Goal: Information Seeking & Learning: Learn about a topic

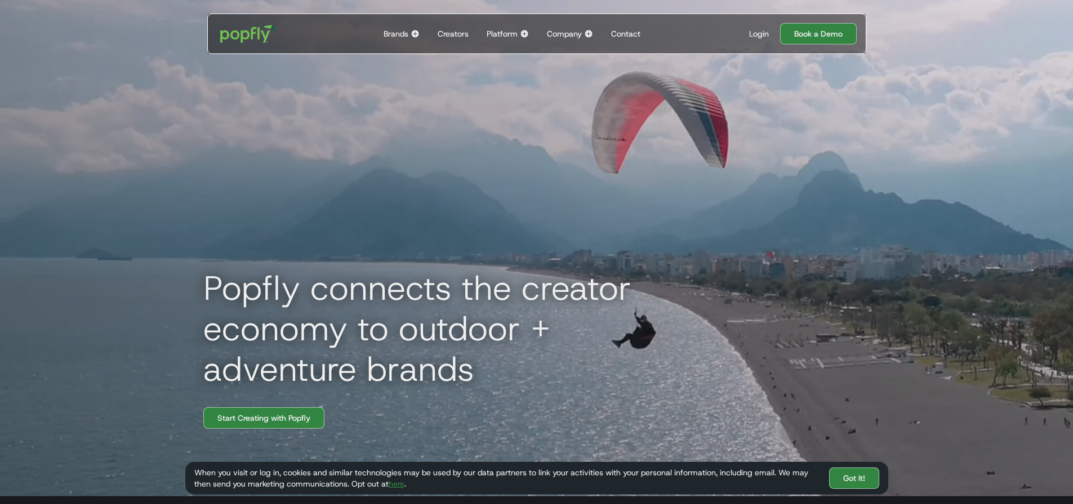
click at [458, 33] on div "Creators" at bounding box center [452, 33] width 31 height 11
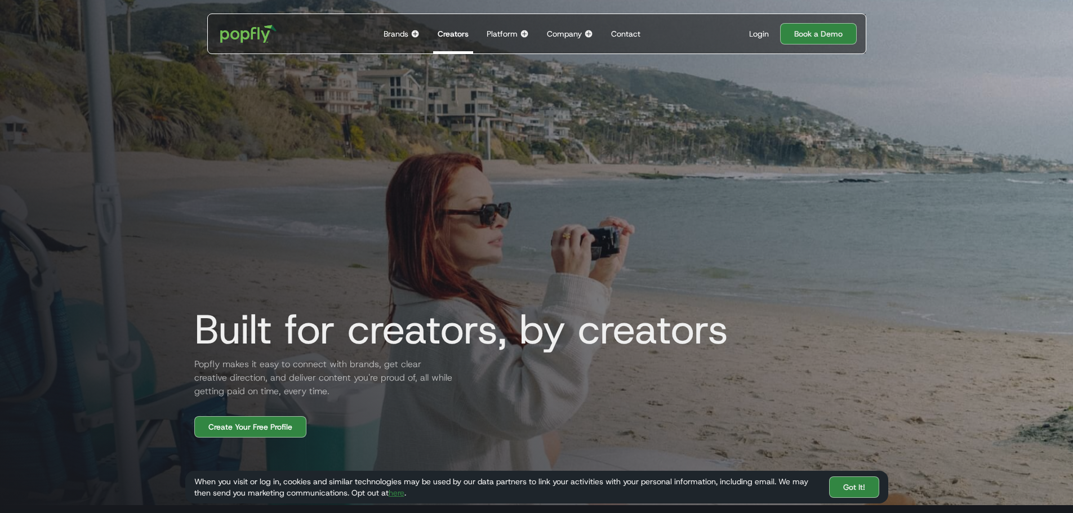
click at [565, 34] on div "Company" at bounding box center [564, 33] width 35 height 11
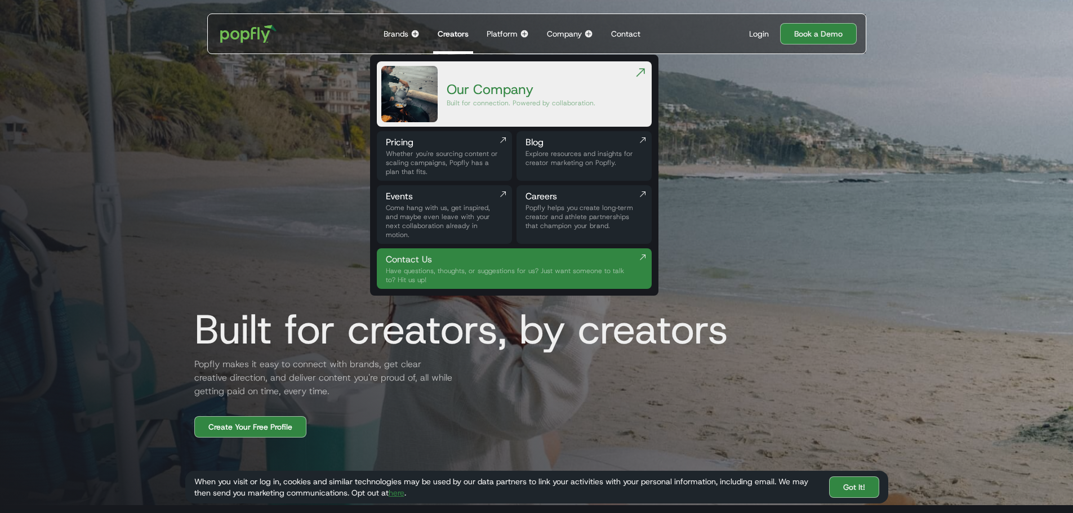
click at [400, 34] on div "Brands" at bounding box center [395, 33] width 25 height 11
drag, startPoint x: 812, startPoint y: 149, endPoint x: 740, endPoint y: 125, distance: 76.0
click at [810, 149] on div "Built for creators, by creators Popfly makes it easy to connect with brands, ge…" at bounding box center [536, 214] width 721 height 445
drag, startPoint x: 480, startPoint y: 330, endPoint x: 478, endPoint y: 246, distance: 84.5
click at [479, 324] on h1 "Built for creators, by creators" at bounding box center [456, 329] width 543 height 45
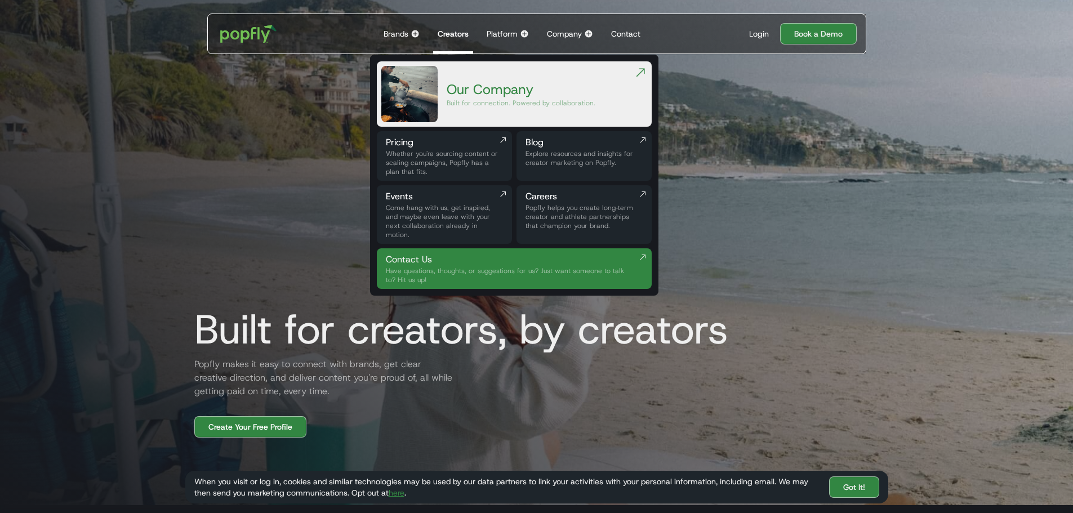
click at [644, 69] on img at bounding box center [640, 73] width 14 height 14
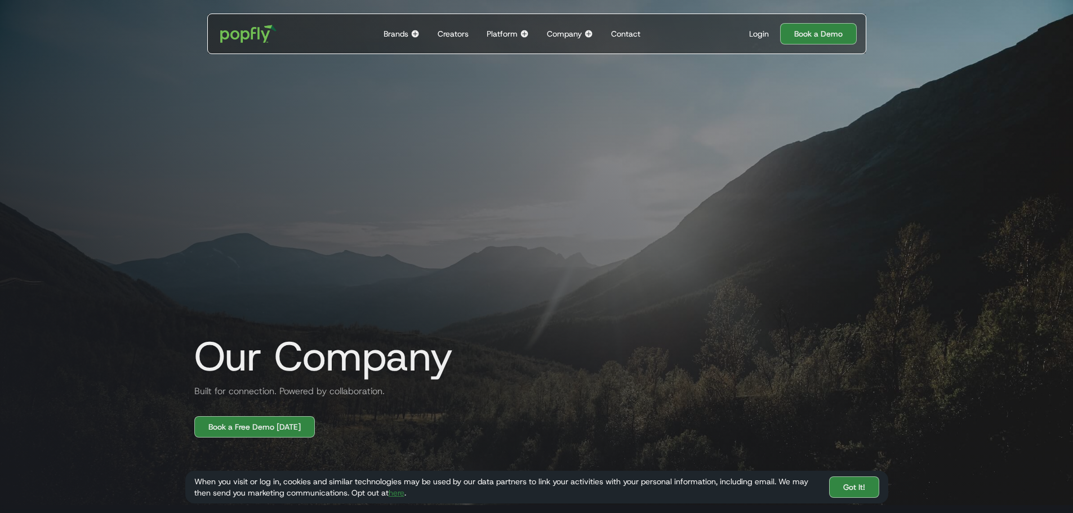
click at [401, 34] on div "Brands" at bounding box center [395, 33] width 25 height 11
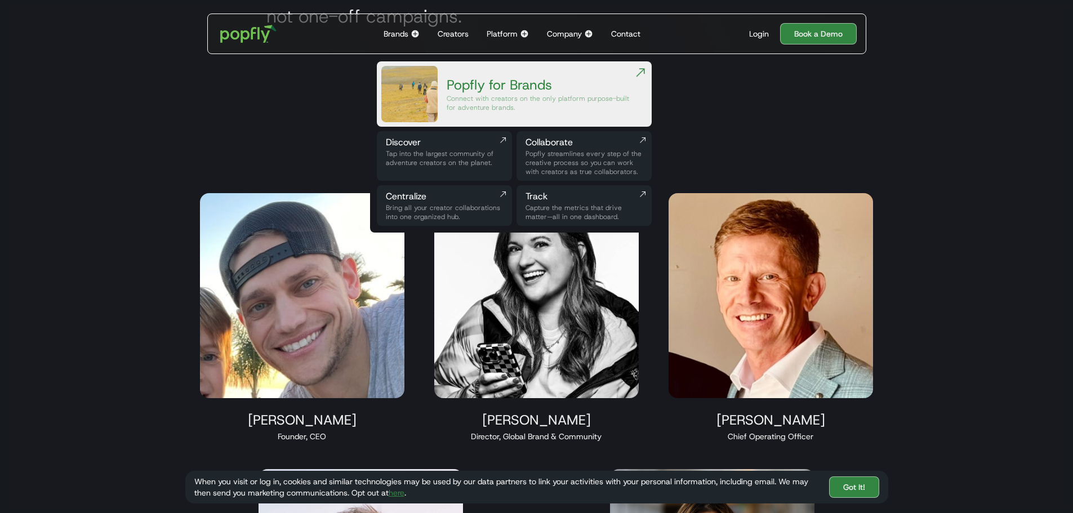
scroll to position [1013, 0]
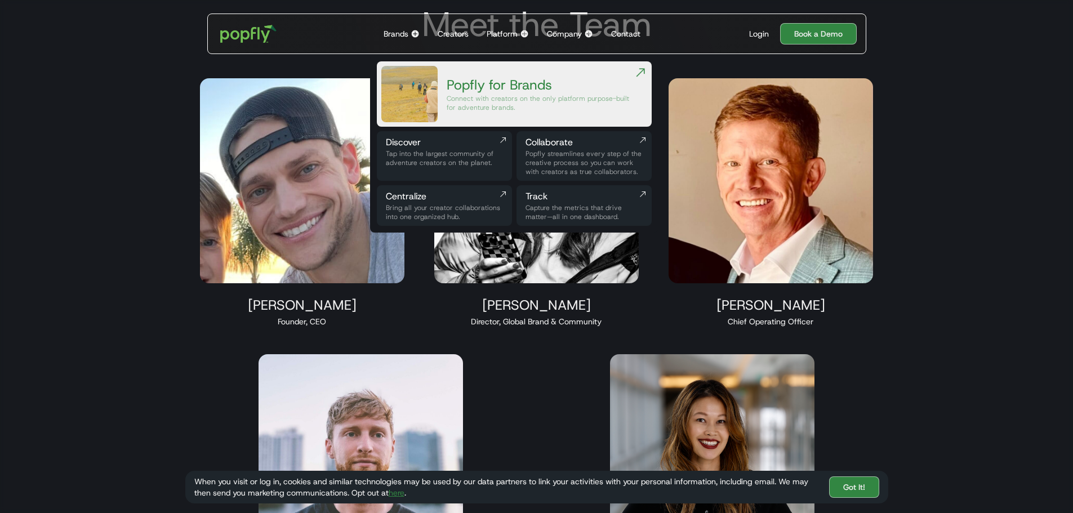
click at [640, 74] on img at bounding box center [640, 73] width 14 height 14
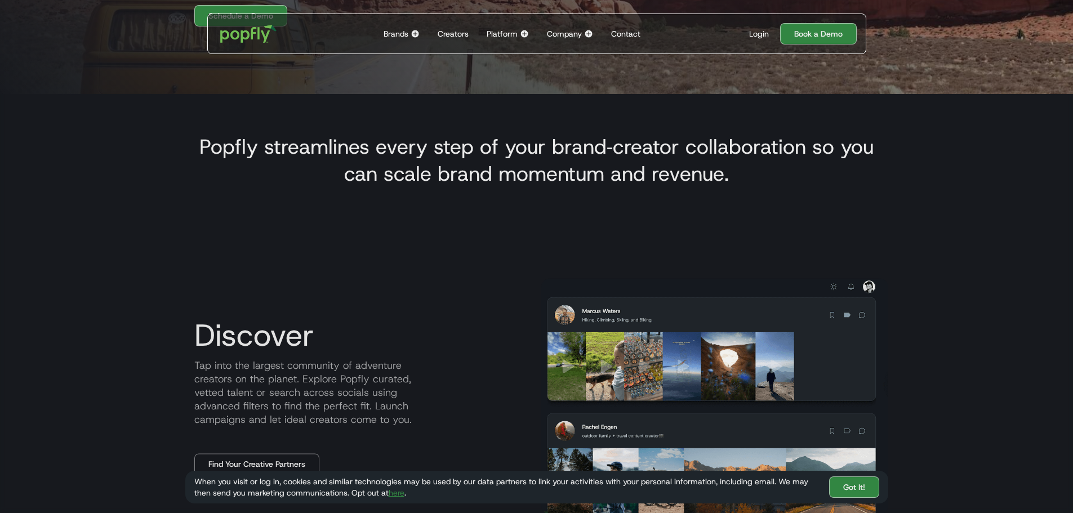
scroll to position [282, 0]
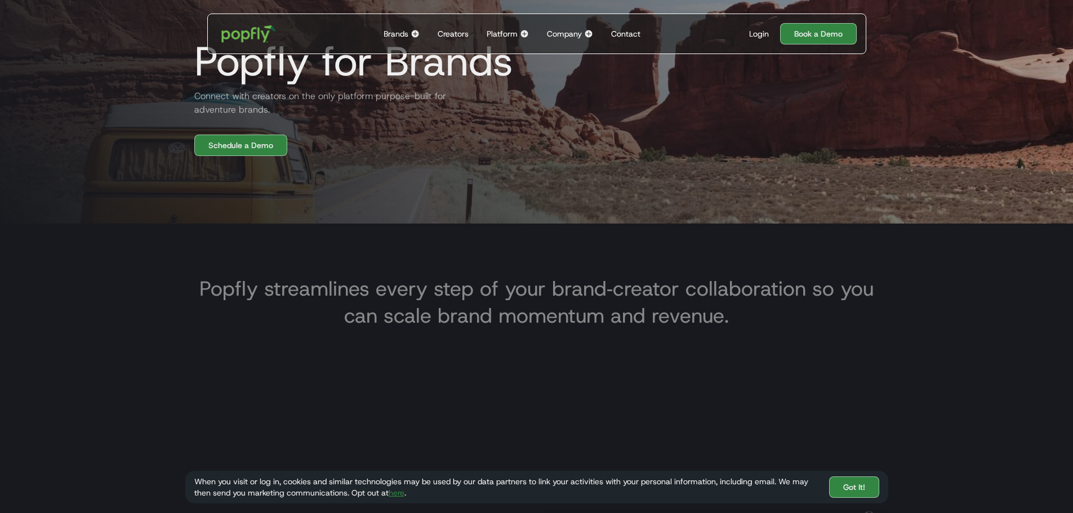
click at [245, 29] on img "home" at bounding box center [248, 33] width 70 height 33
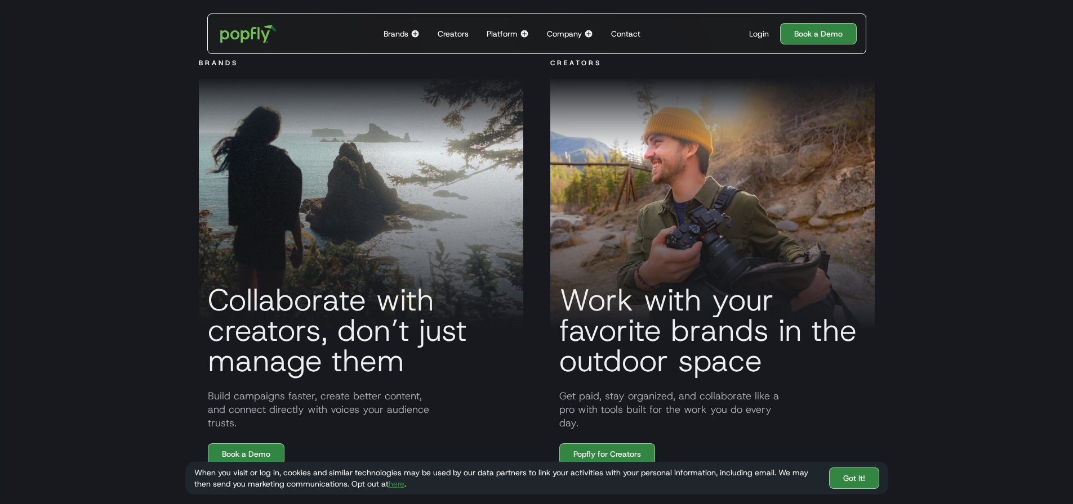
scroll to position [676, 0]
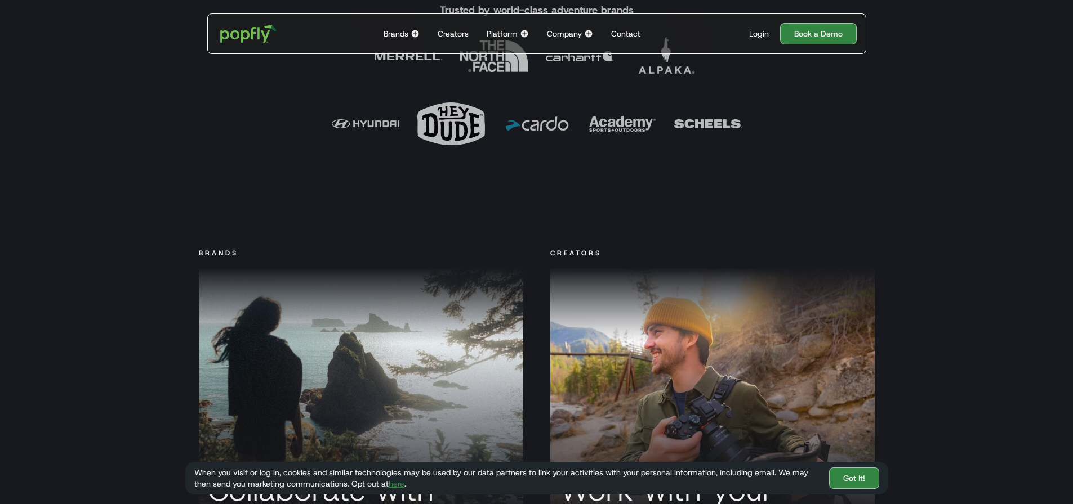
click at [575, 34] on div "Company" at bounding box center [564, 33] width 35 height 11
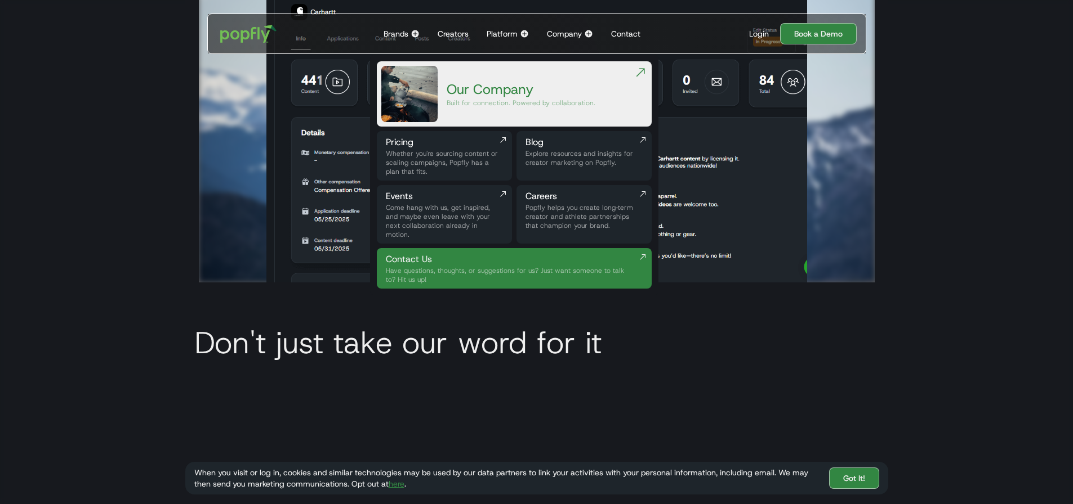
scroll to position [3322, 0]
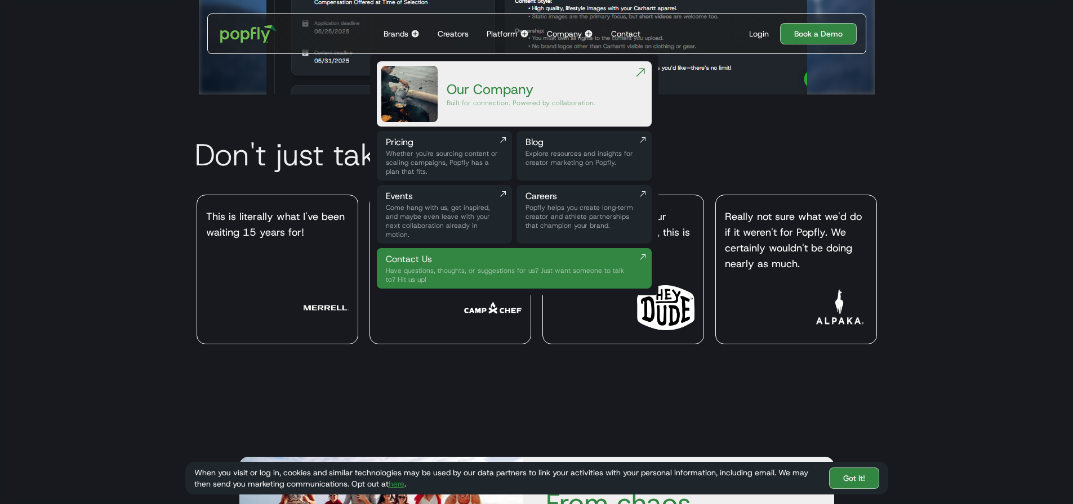
click at [509, 83] on div "Our Company" at bounding box center [520, 90] width 149 height 18
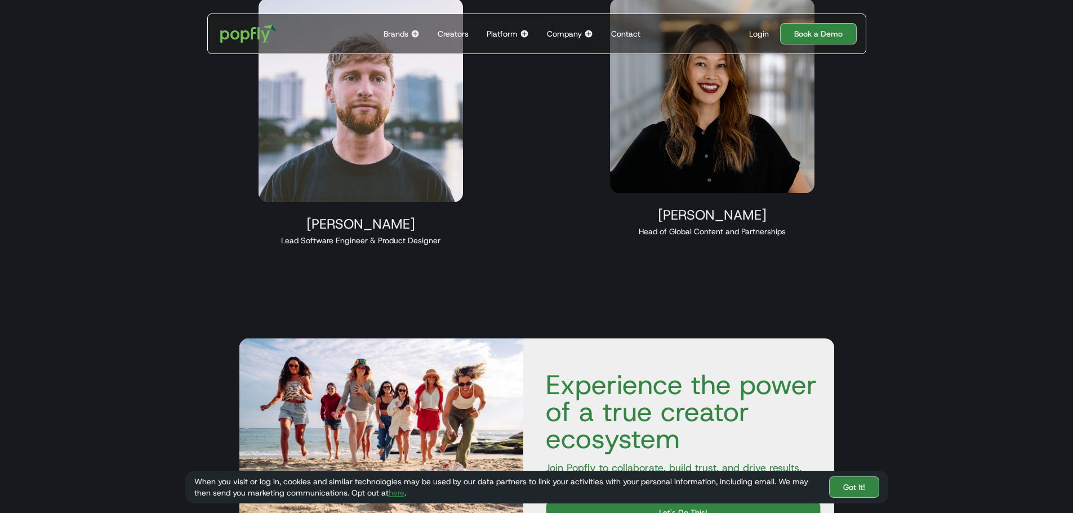
scroll to position [1031, 0]
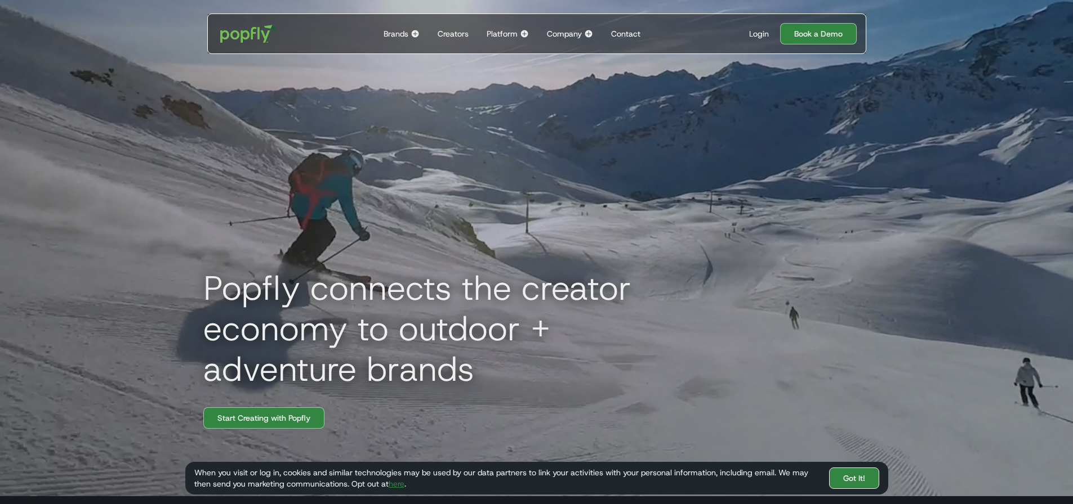
click at [848, 472] on link "Got It!" at bounding box center [854, 478] width 50 height 21
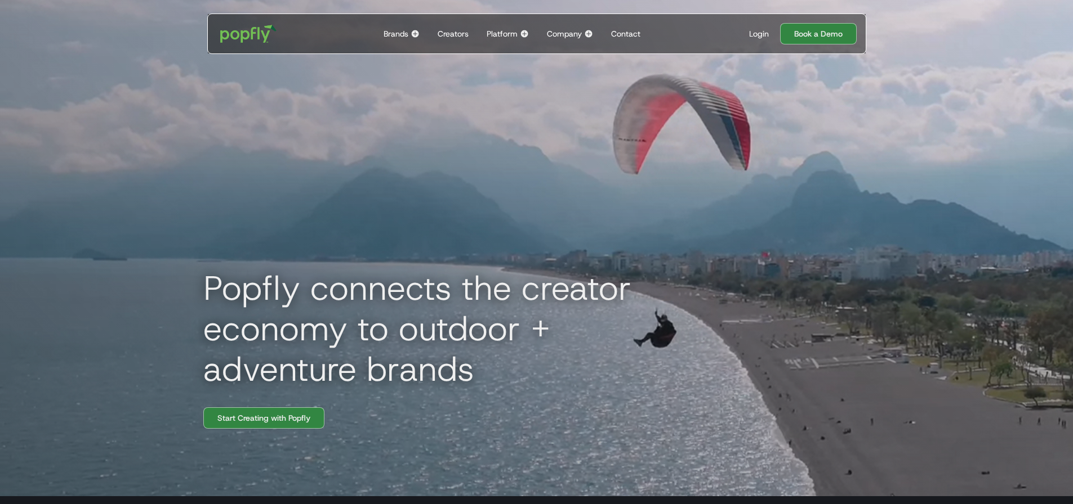
click at [464, 34] on div "Creators" at bounding box center [452, 33] width 31 height 11
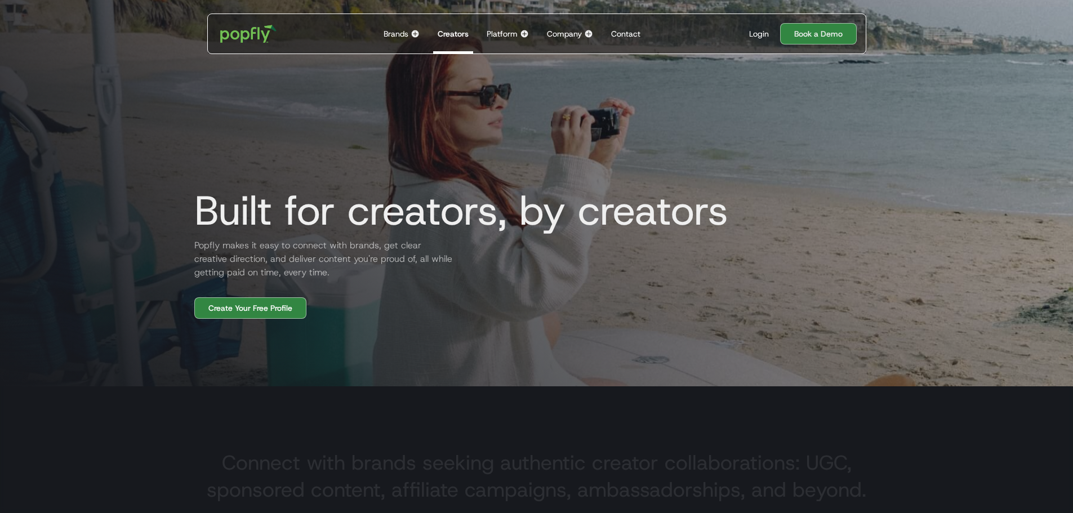
scroll to position [113, 0]
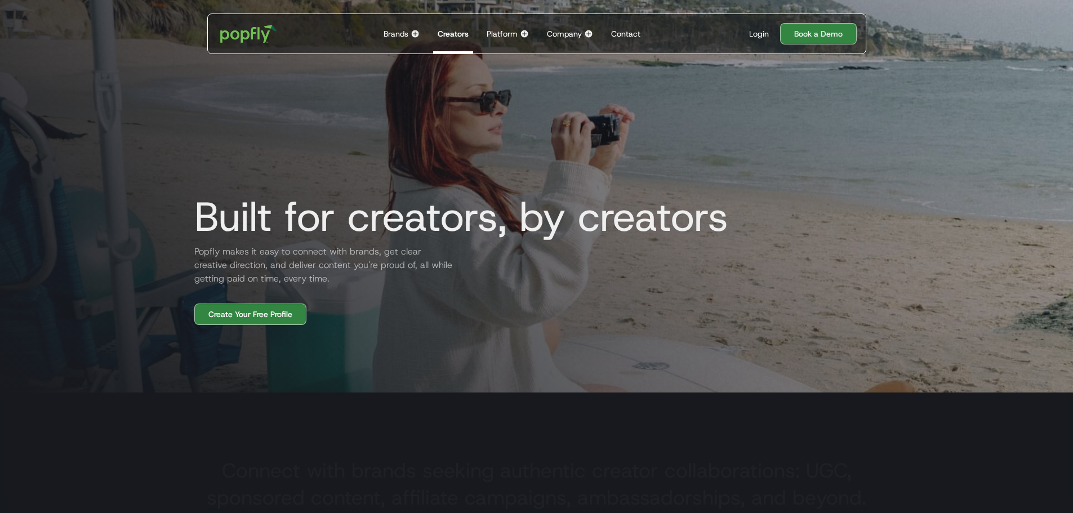
click at [502, 35] on div "Platform" at bounding box center [501, 33] width 31 height 11
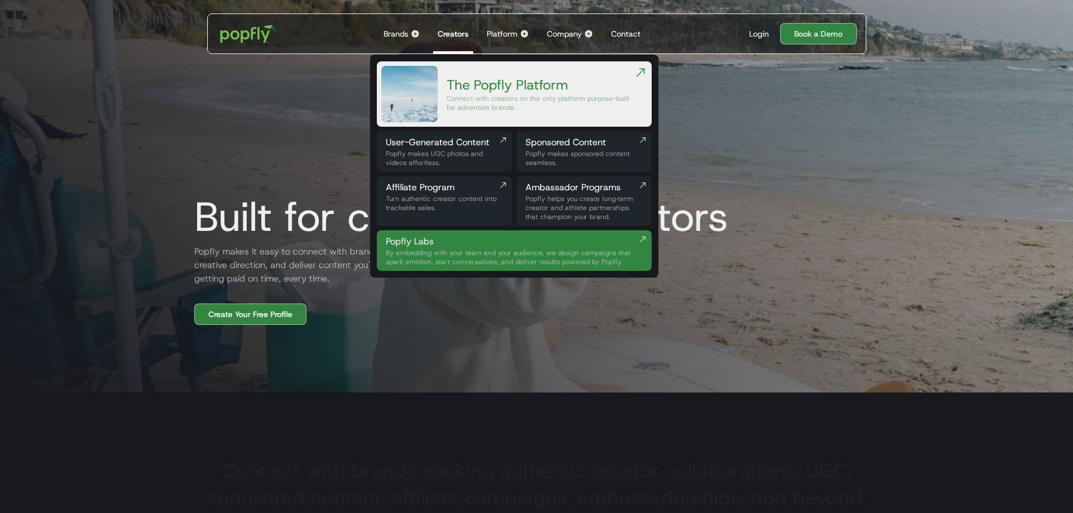
click at [561, 29] on div "Company" at bounding box center [564, 33] width 35 height 11
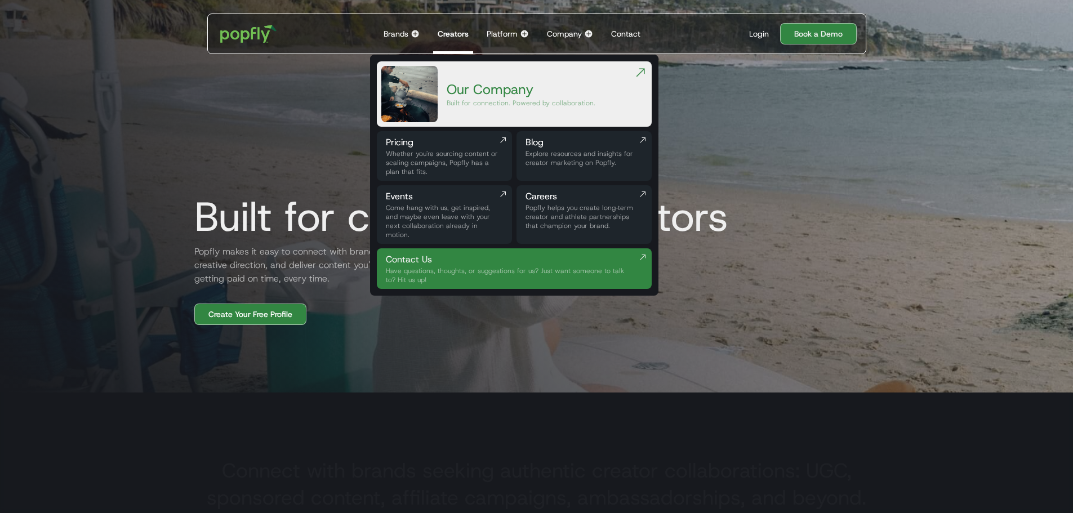
click at [464, 146] on div "Pricing" at bounding box center [444, 143] width 117 height 14
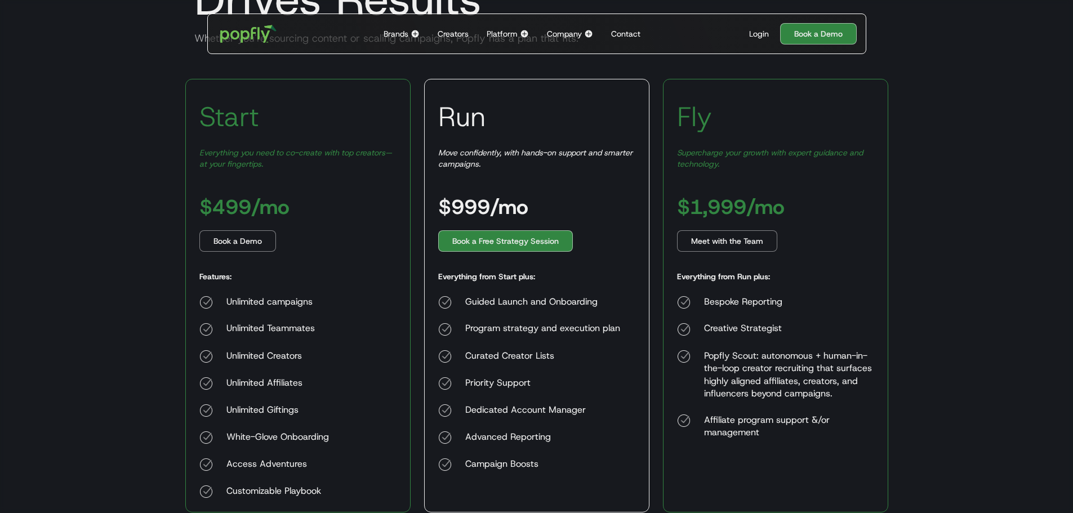
scroll to position [169, 0]
